Goal: Task Accomplishment & Management: Manage account settings

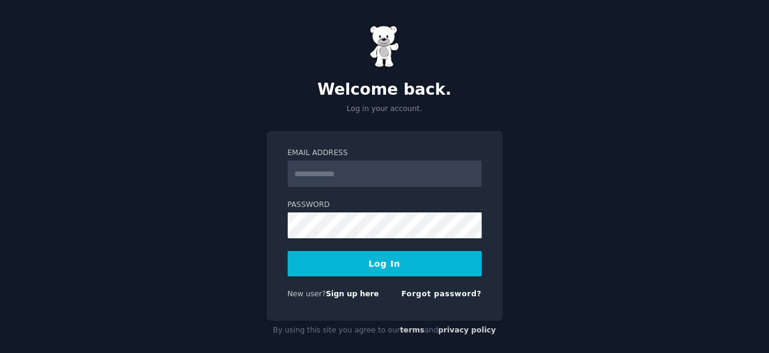
click at [322, 174] on input "Email Address" at bounding box center [385, 173] width 194 height 27
type input "**********"
click at [358, 259] on button "Log In" at bounding box center [385, 263] width 194 height 25
